Goal: Task Accomplishment & Management: Use online tool/utility

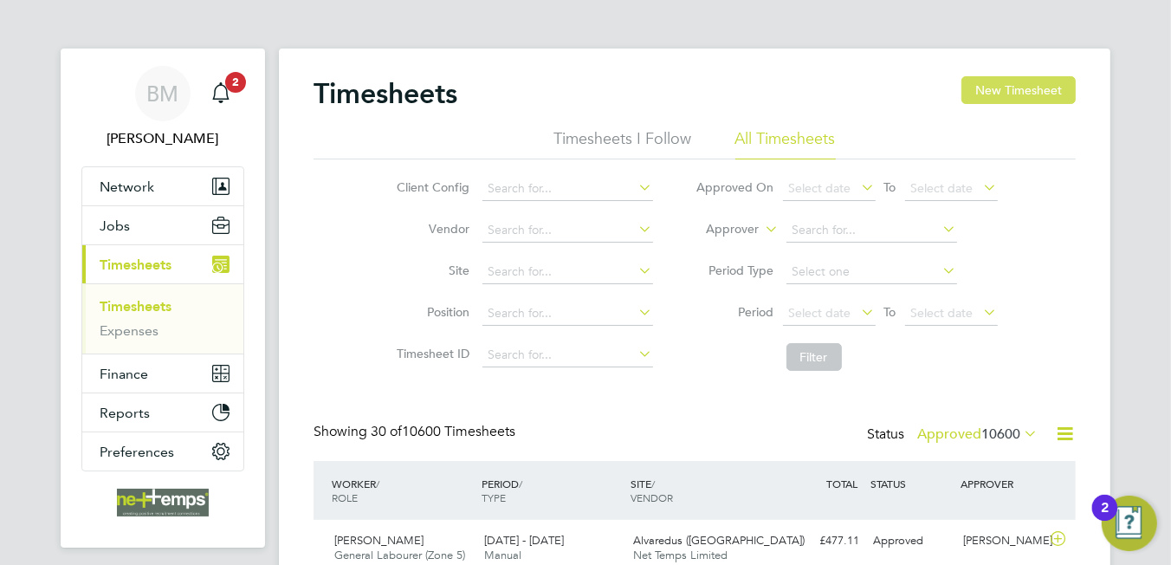
click at [1026, 100] on button "New Timesheet" at bounding box center [1018, 90] width 114 height 28
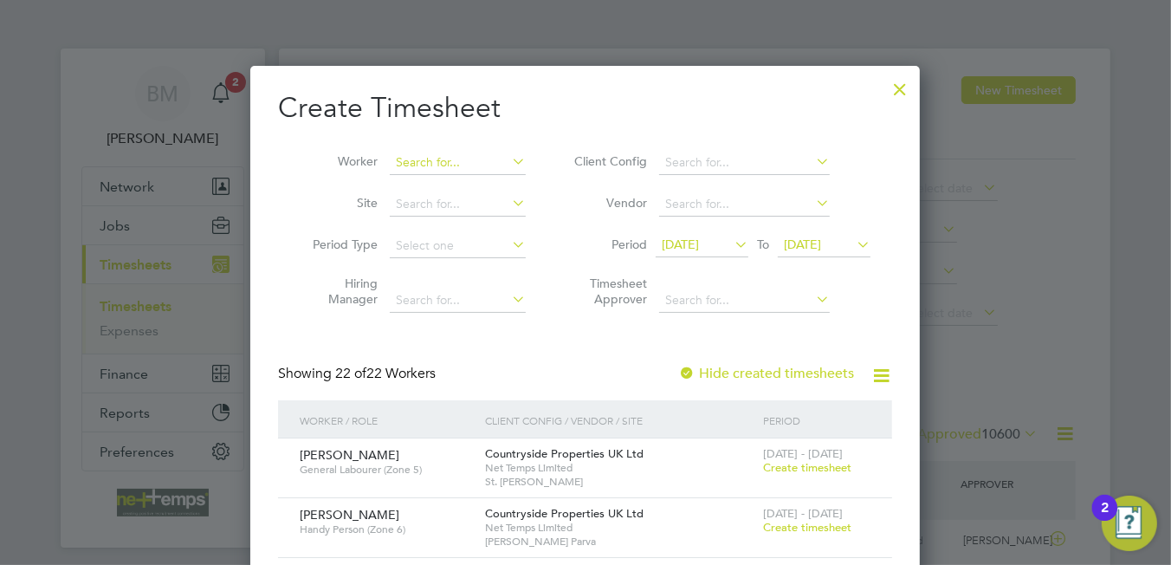
click at [450, 158] on input at bounding box center [458, 163] width 136 height 24
type input "[PERSON_NAME]"
click at [508, 160] on icon at bounding box center [508, 161] width 0 height 24
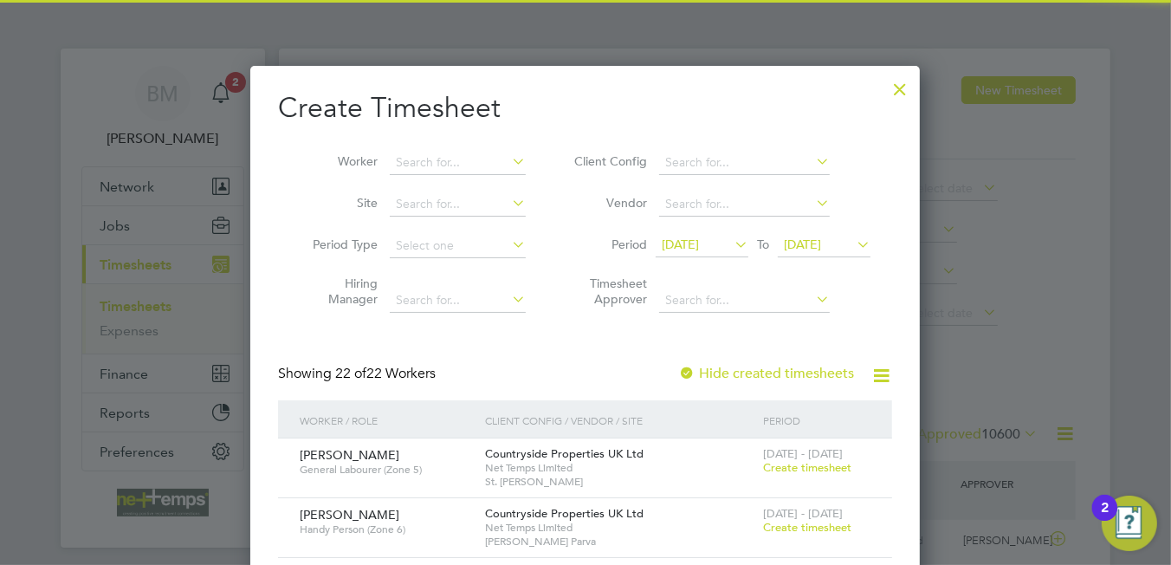
click at [900, 90] on div at bounding box center [899, 84] width 31 height 31
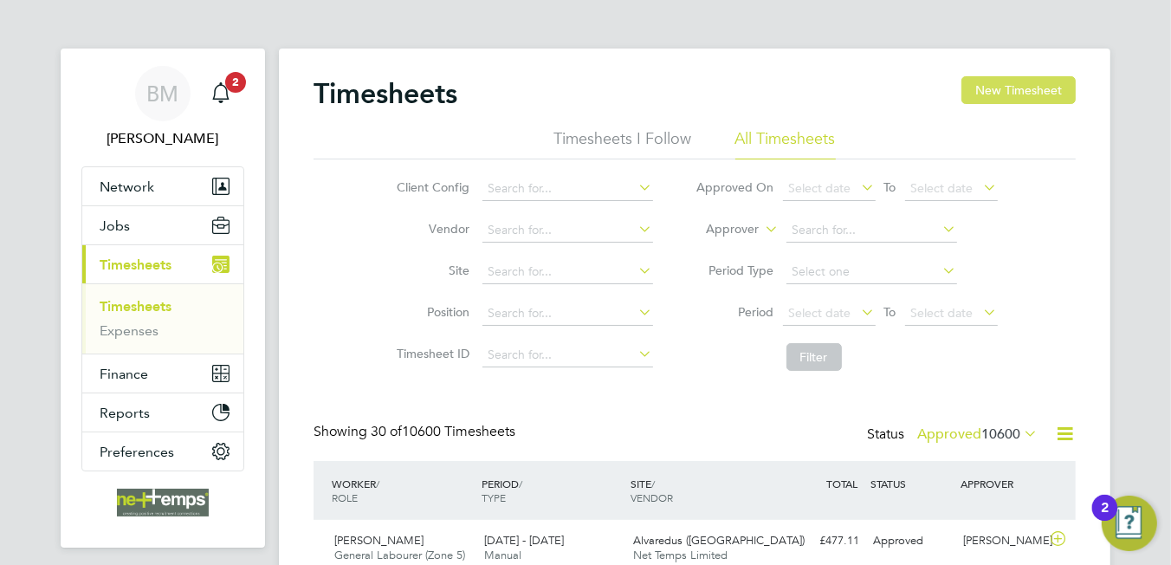
click at [1016, 82] on button "New Timesheet" at bounding box center [1018, 90] width 114 height 28
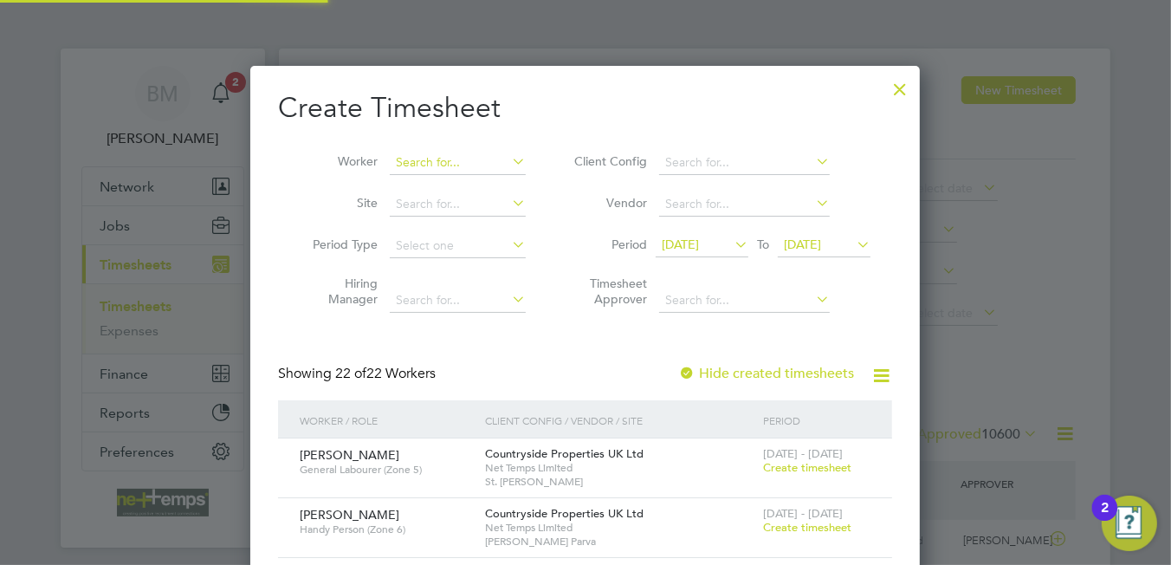
drag, startPoint x: 470, startPoint y: 166, endPoint x: 482, endPoint y: 158, distance: 14.9
click at [476, 161] on input at bounding box center [458, 163] width 136 height 24
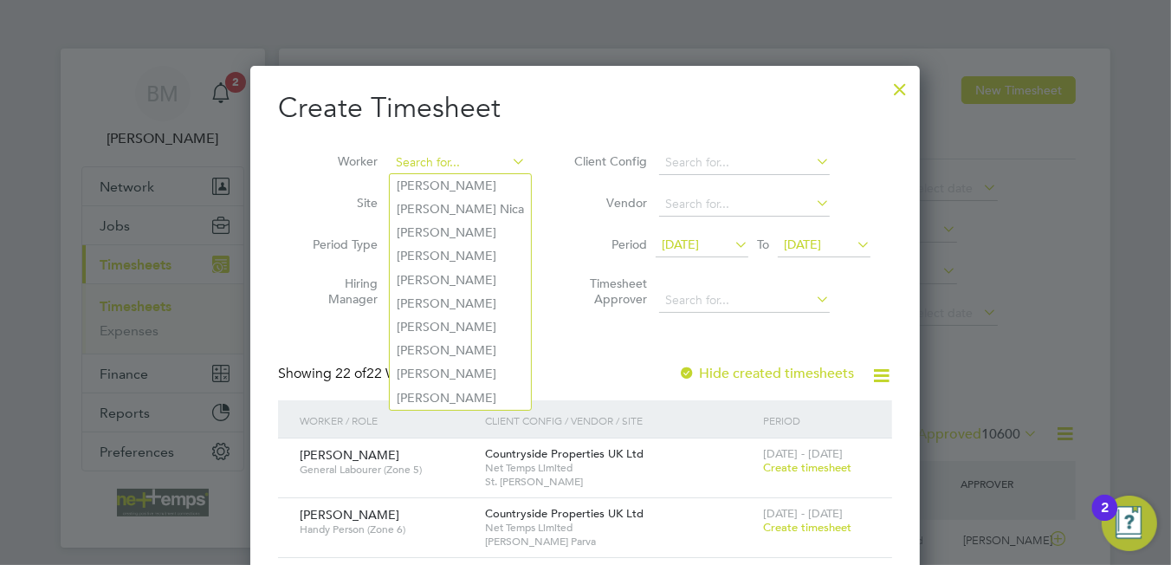
type input "v"
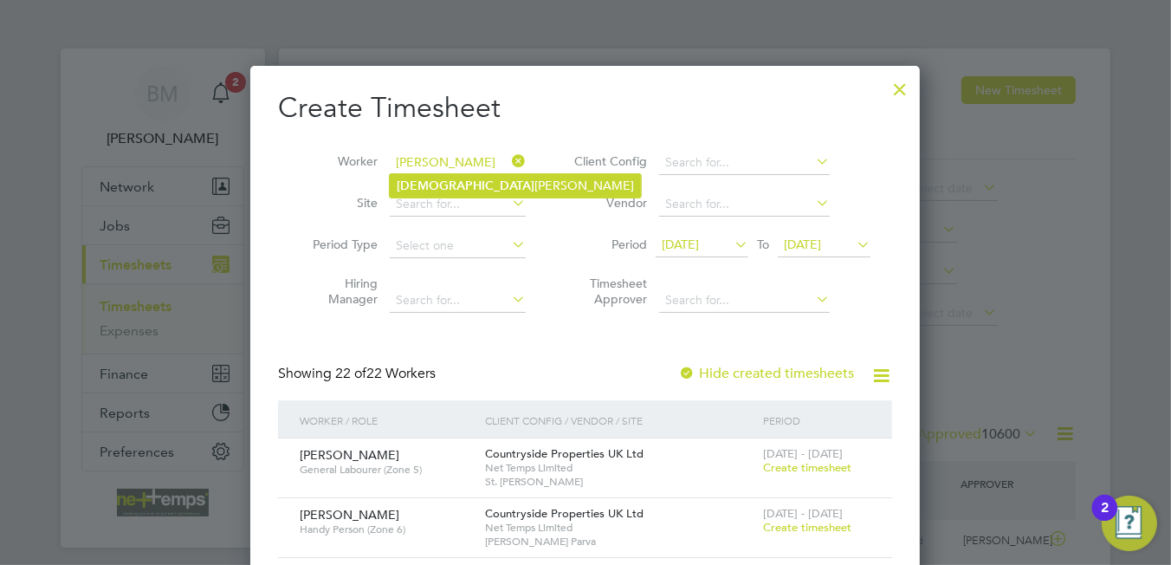
click at [494, 184] on li "[PERSON_NAME]" at bounding box center [515, 185] width 251 height 23
type input "[PERSON_NAME]"
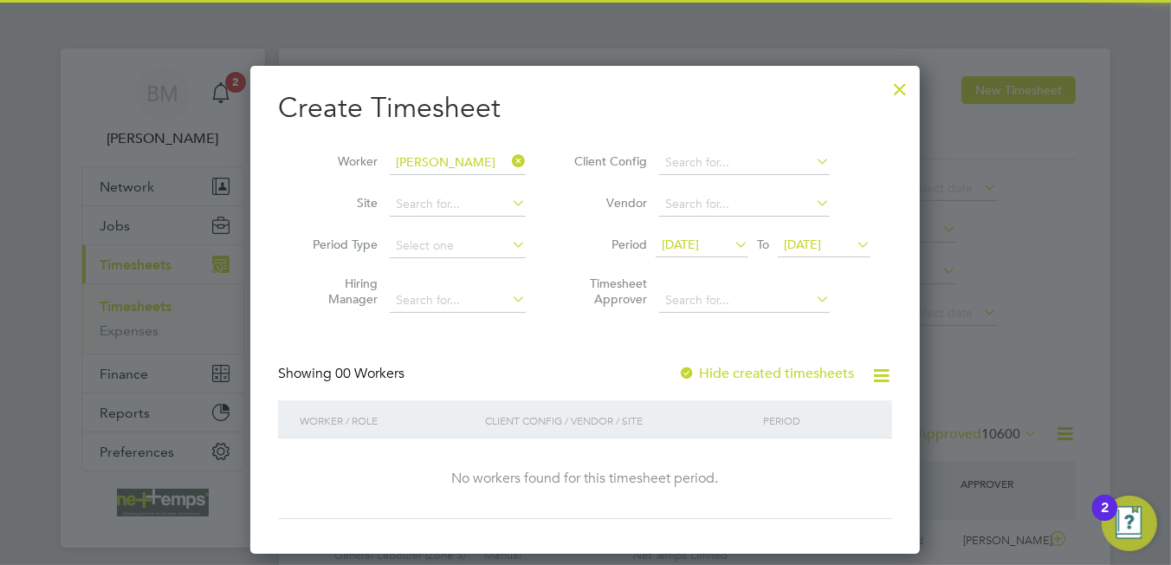
click at [787, 377] on label "Hide created timesheets" at bounding box center [766, 373] width 176 height 17
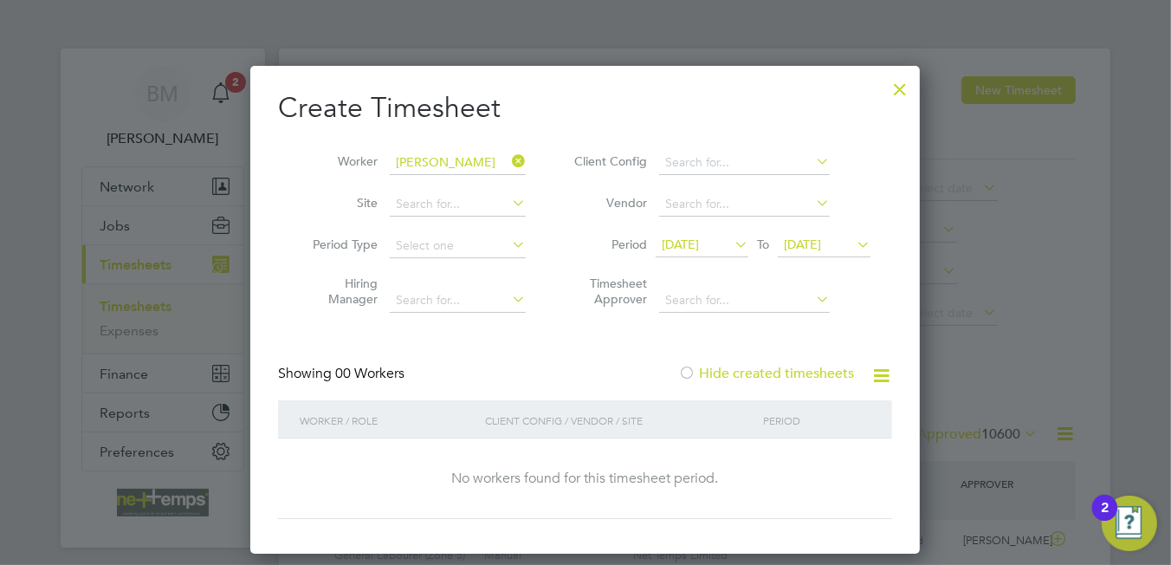
click at [786, 375] on label "Hide created timesheets" at bounding box center [766, 373] width 176 height 17
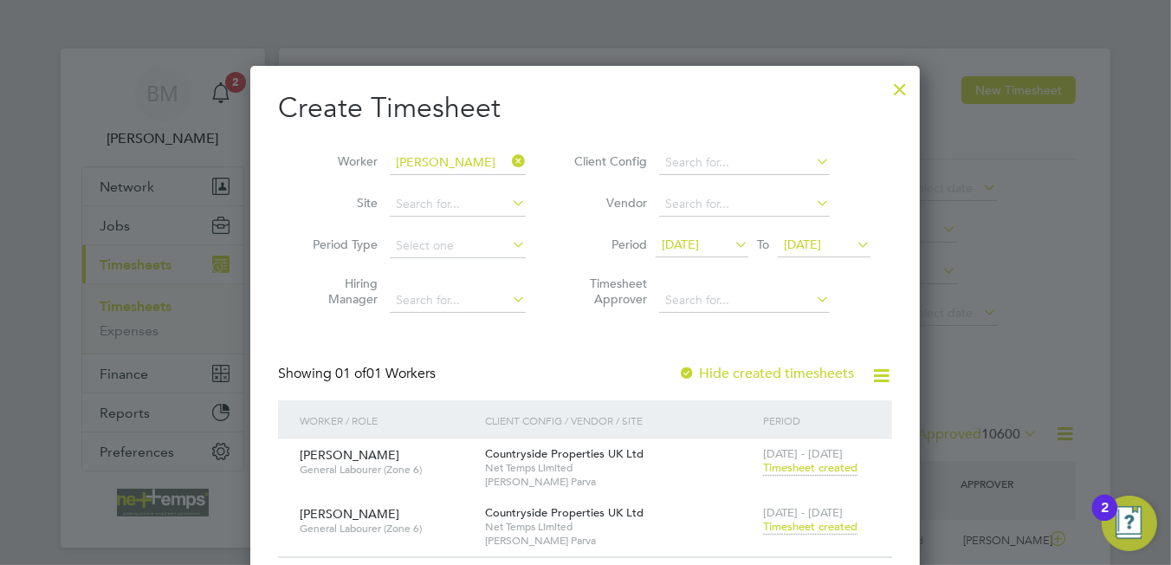
click at [810, 520] on span "Timesheet created" at bounding box center [810, 527] width 94 height 16
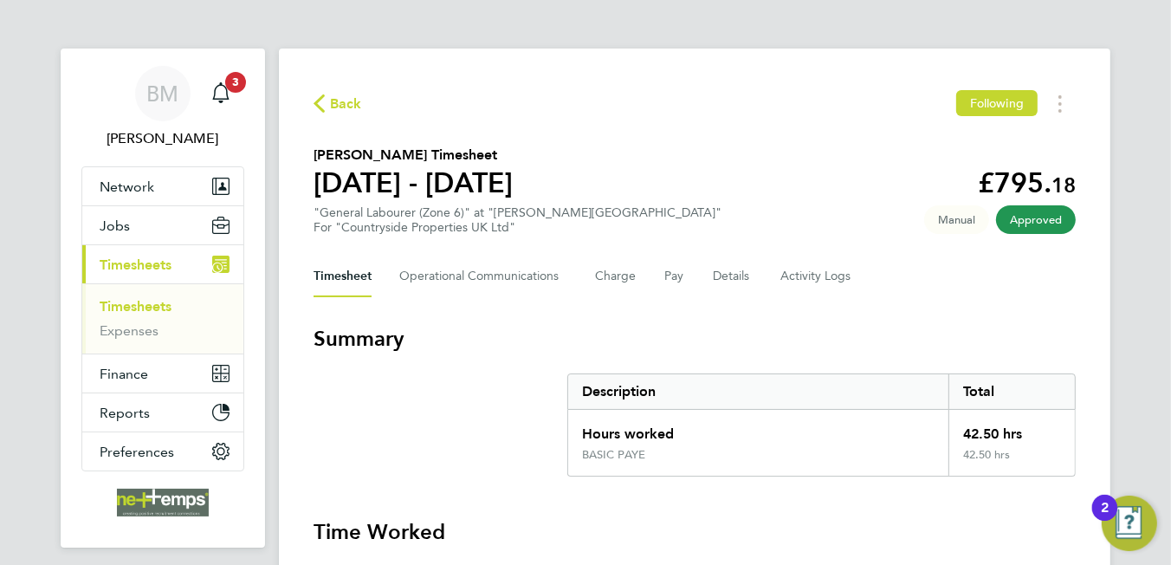
click at [336, 112] on span "Back" at bounding box center [346, 104] width 32 height 21
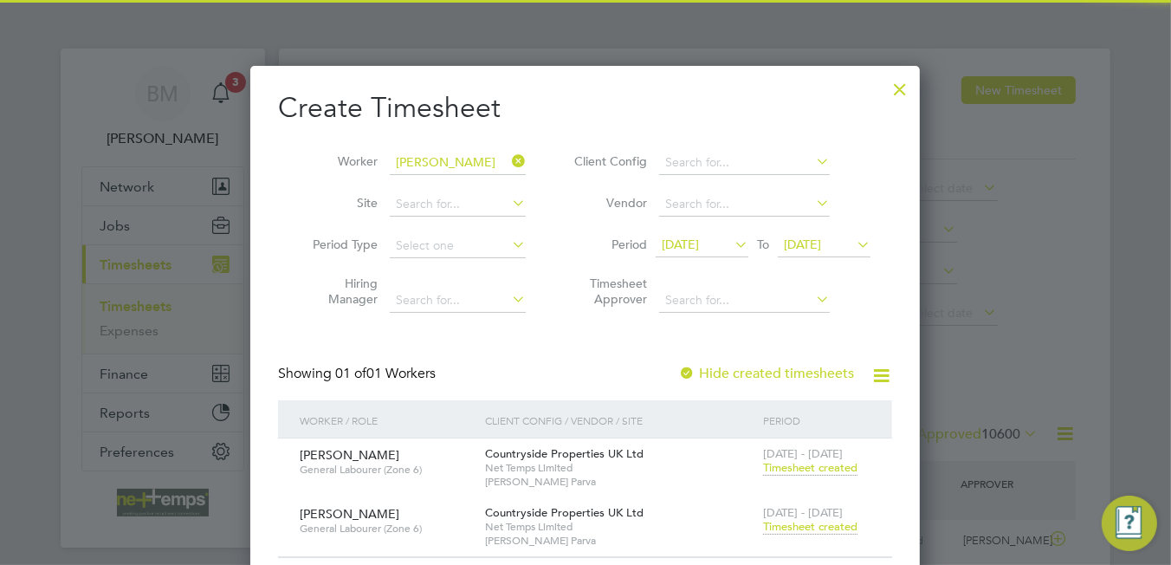
scroll to position [43, 151]
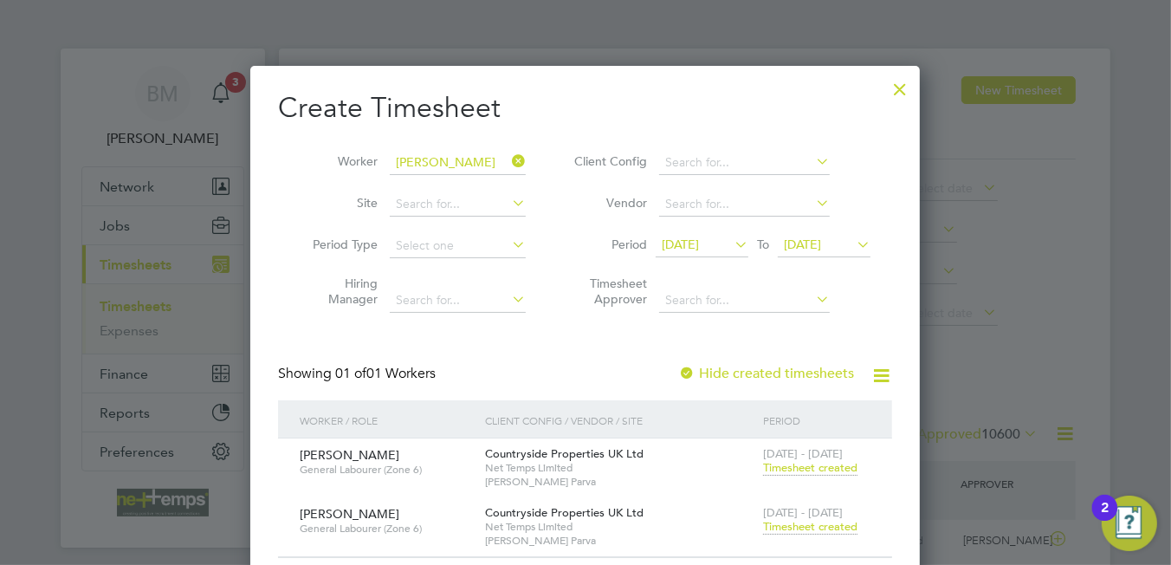
click at [894, 87] on div at bounding box center [899, 84] width 31 height 31
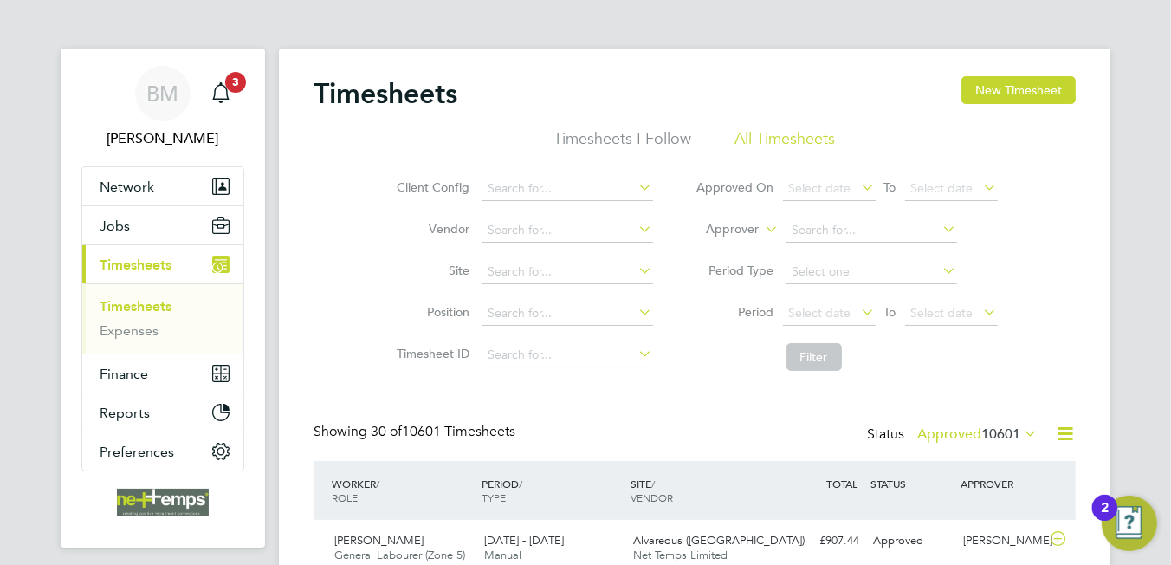
click at [1073, 424] on icon at bounding box center [1065, 434] width 22 height 22
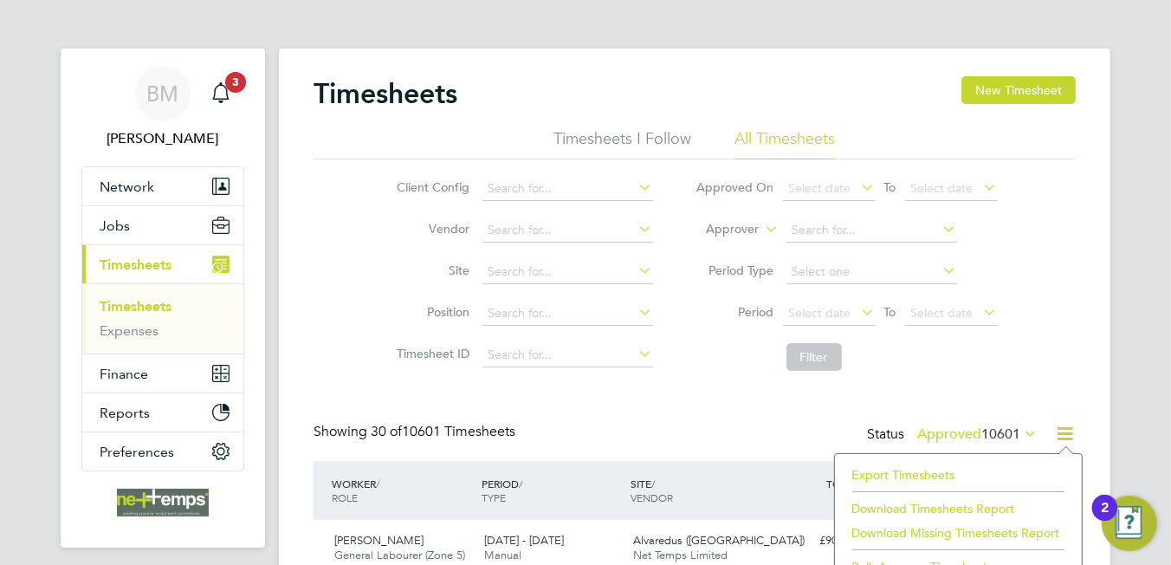
click at [920, 468] on li "Export Timesheets" at bounding box center [957, 474] width 229 height 24
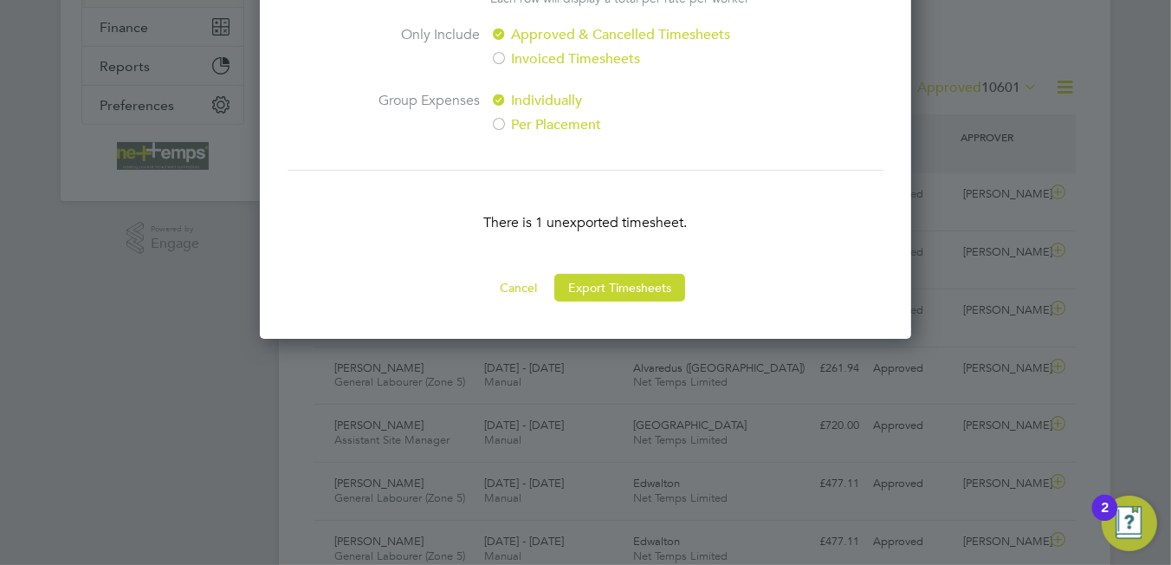
click at [633, 292] on button "Export Timesheets" at bounding box center [619, 288] width 131 height 28
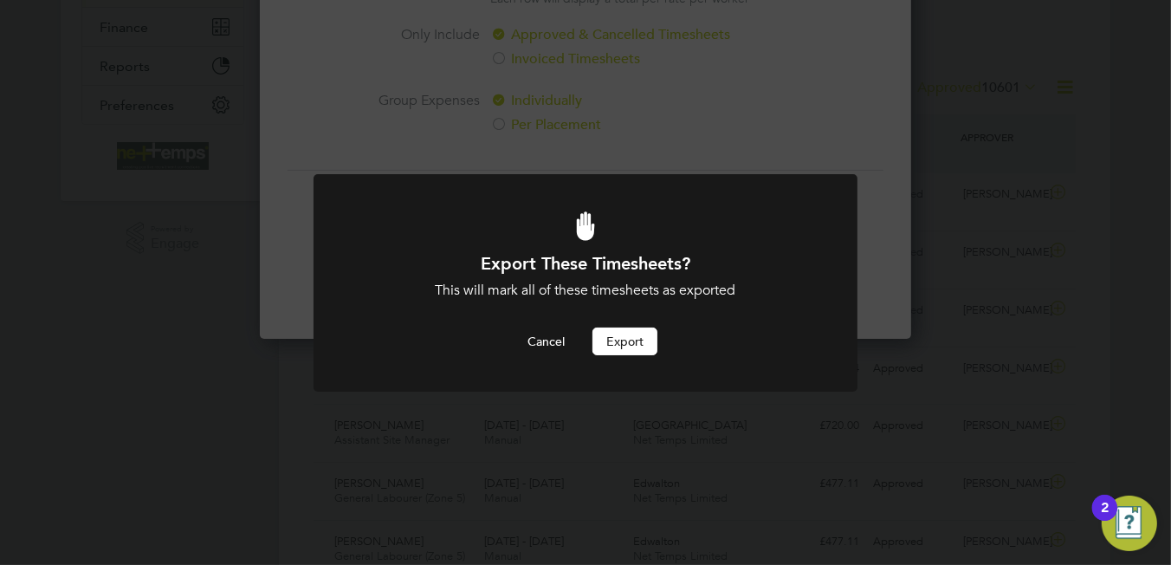
click at [632, 352] on button "Export" at bounding box center [624, 341] width 65 height 28
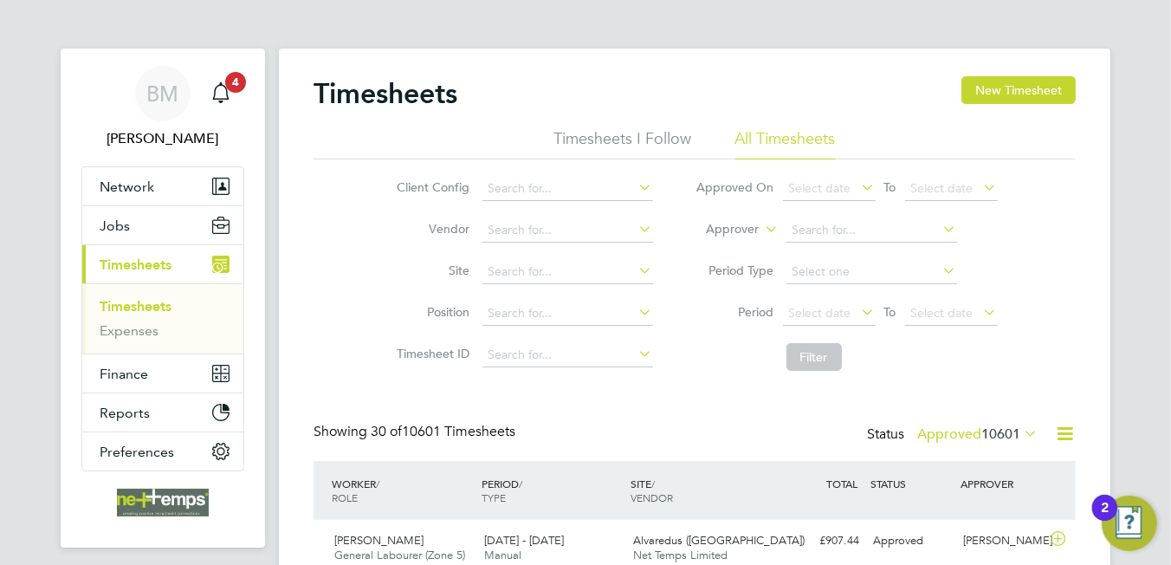
click at [1058, 433] on icon at bounding box center [1065, 434] width 22 height 22
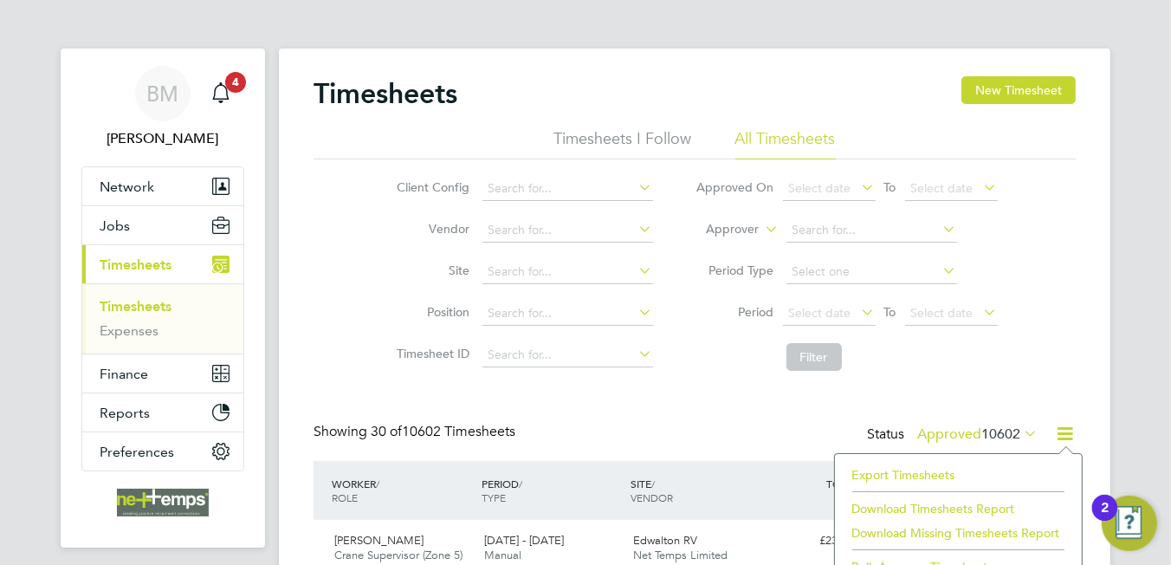
click at [908, 464] on li "Export Timesheets" at bounding box center [957, 474] width 229 height 24
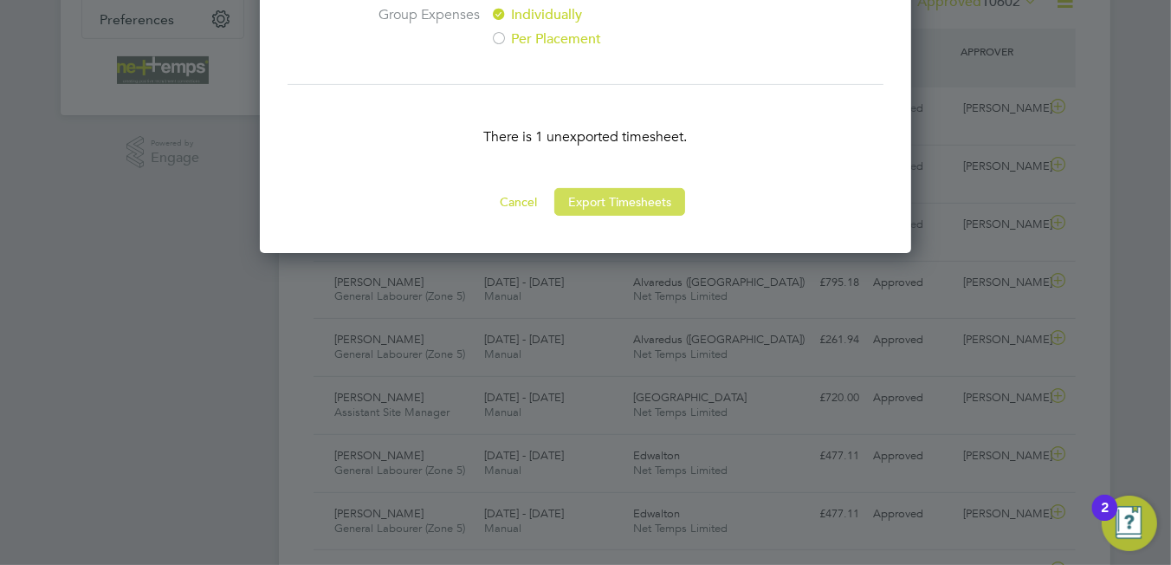
click at [613, 194] on button "Export Timesheets" at bounding box center [619, 202] width 131 height 28
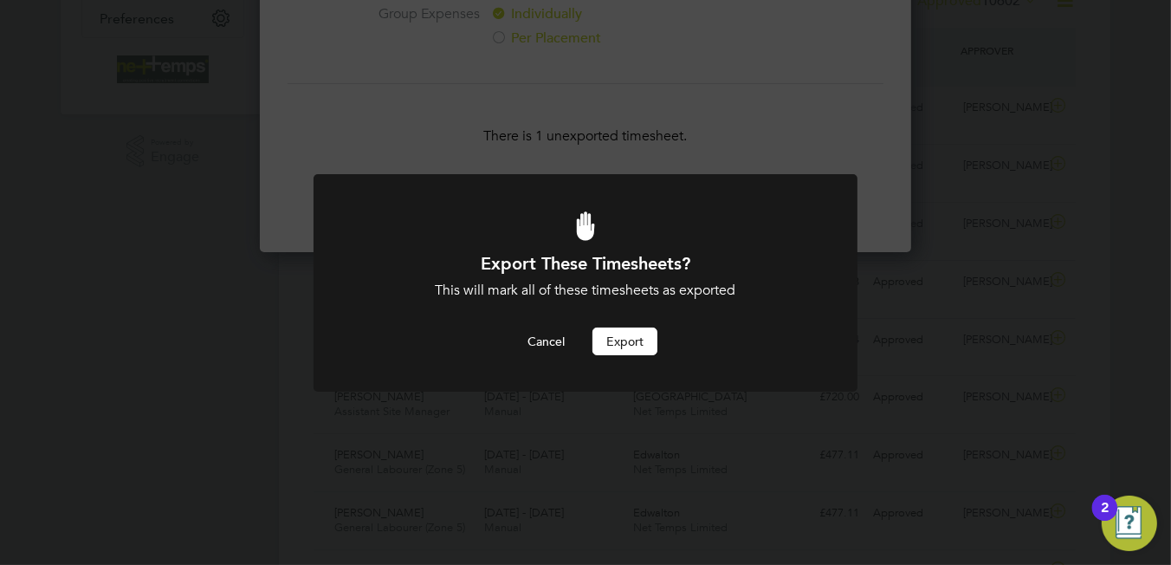
drag, startPoint x: 610, startPoint y: 345, endPoint x: 601, endPoint y: 349, distance: 9.7
click at [601, 349] on button "Export" at bounding box center [624, 341] width 65 height 28
